Goal: Task Accomplishment & Management: Use online tool/utility

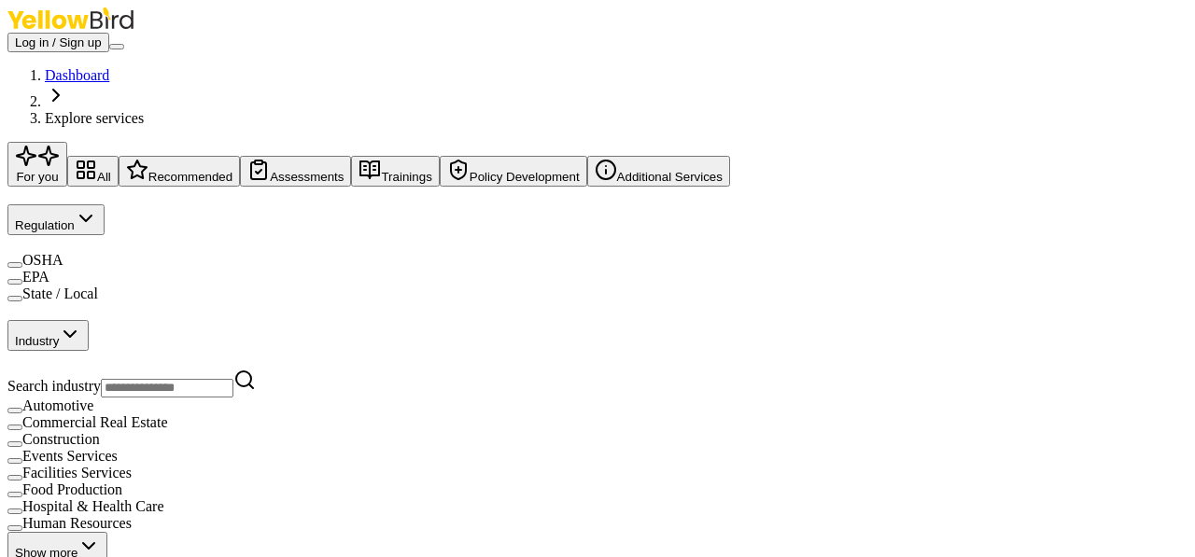
scroll to position [134, 0]
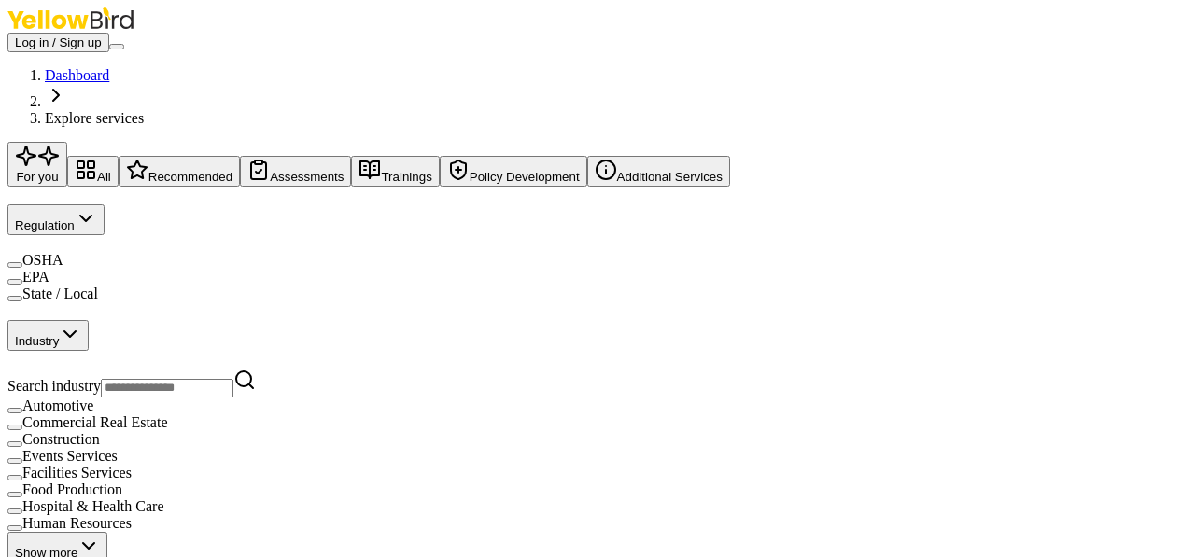
scroll to position [117, 0]
click at [617, 184] on span "Additional Services" at bounding box center [669, 177] width 105 height 14
click at [270, 170] on span "Assessments" at bounding box center [307, 177] width 74 height 14
click at [121, 465] on label "Facilities Services" at bounding box center [76, 473] width 109 height 16
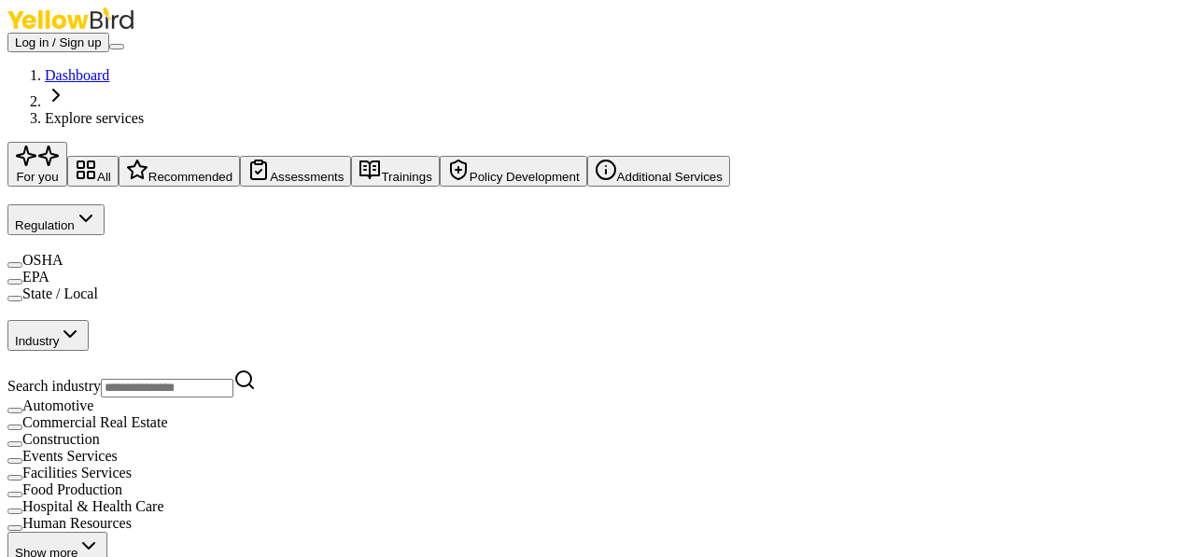
click at [22, 475] on Services "Facilities Services" at bounding box center [14, 478] width 15 height 6
